Goal: Check status

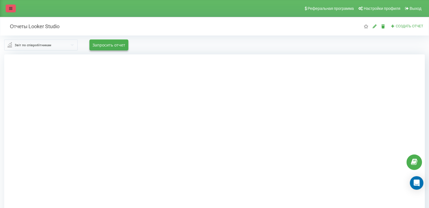
click at [14, 9] on link at bounding box center [11, 9] width 10 height 8
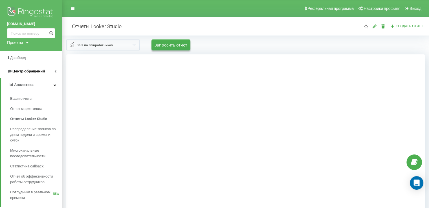
click at [21, 71] on span "Центр обращений" at bounding box center [28, 71] width 32 height 4
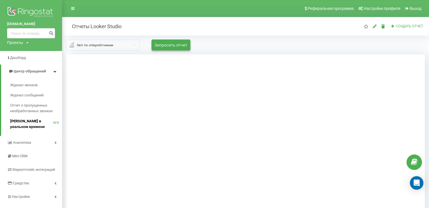
click at [32, 120] on span "Звонки в реальном времени" at bounding box center [31, 124] width 43 height 11
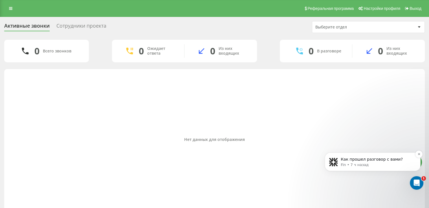
click at [368, 163] on p "Fin • 7 ч назад" at bounding box center [377, 165] width 73 height 5
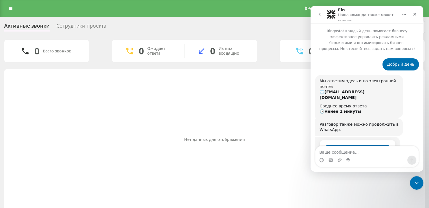
scroll to position [27, 0]
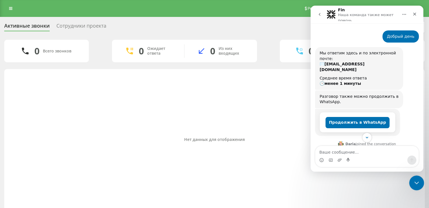
click at [419, 185] on icon "Закрыть службу сообщений Intercom" at bounding box center [416, 182] width 7 height 7
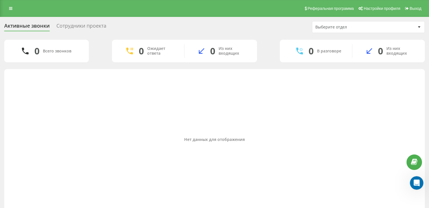
scroll to position [314, 0]
click at [76, 25] on div "Сотрудники проекта" at bounding box center [81, 27] width 50 height 9
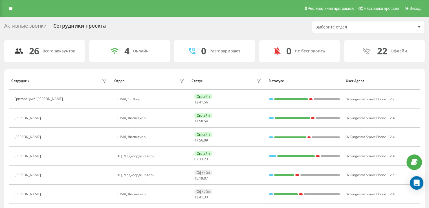
click at [25, 25] on div "Активные звонки" at bounding box center [25, 27] width 42 height 9
